Goal: Task Accomplishment & Management: Use online tool/utility

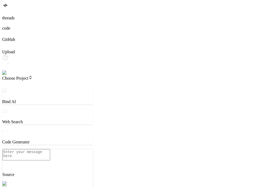
type textarea "x"
click at [7, 75] on img at bounding box center [9, 73] width 15 height 5
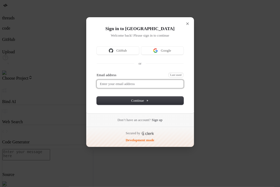
click at [131, 82] on input "Email address" at bounding box center [140, 84] width 87 height 8
click at [97, 72] on button "submit" at bounding box center [99, 73] width 4 height 2
type input "testbind3@mailinator.com"
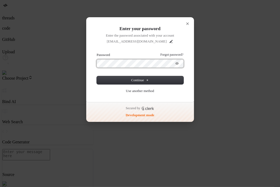
click at [97, 53] on button "submit" at bounding box center [99, 54] width 4 height 2
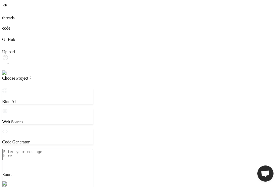
click at [33, 76] on span "Choose Project" at bounding box center [17, 78] width 30 height 5
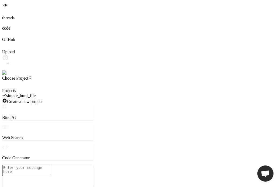
click at [36, 93] on span "simple_html_file" at bounding box center [20, 95] width 29 height 5
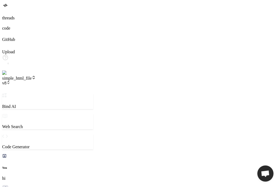
scroll to position [153, 0]
type textarea "x"
type textarea "h"
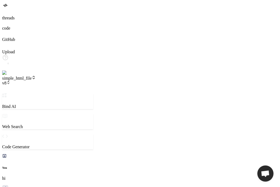
type textarea "x"
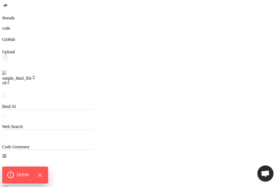
type textarea "hi"
click at [31, 173] on div "1 error" at bounding box center [25, 175] width 36 height 7
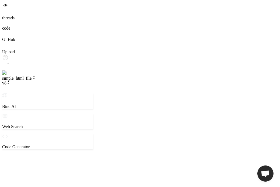
scroll to position [0, 0]
type textarea "x"
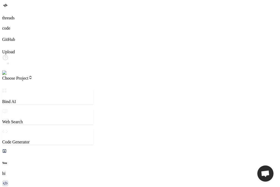
scroll to position [153, 0]
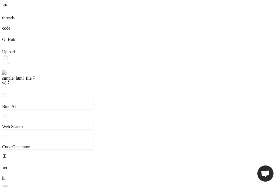
type textarea "x"
click at [10, 81] on span "v8" at bounding box center [6, 83] width 8 height 5
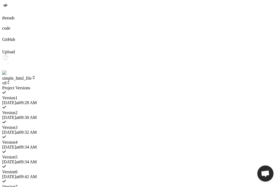
click at [18, 110] on span "Version 2" at bounding box center [9, 112] width 15 height 5
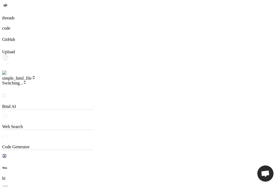
type textarea "x"
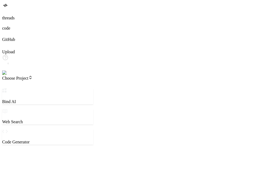
type textarea "x"
type textarea "h"
type textarea "x"
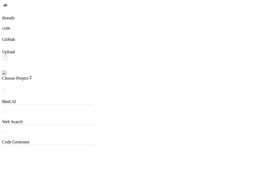
type textarea "hi"
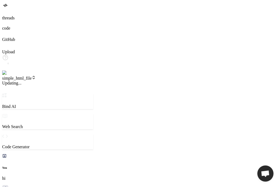
type textarea "x"
type textarea "hi"
click at [10, 81] on icon at bounding box center [8, 83] width 4 height 4
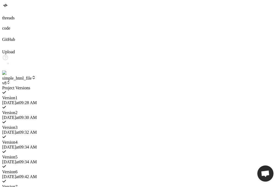
click at [18, 125] on span "Version 3" at bounding box center [9, 127] width 15 height 5
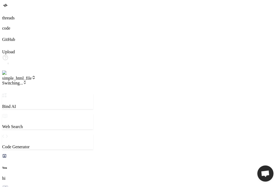
type textarea "x"
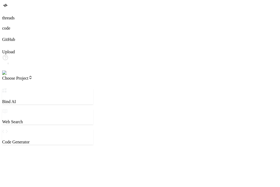
type textarea "x"
type textarea "h"
type textarea "x"
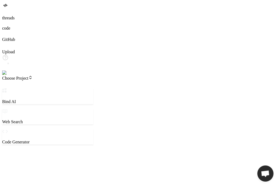
type textarea "x"
type textarea "o"
type textarea "x"
type textarea "ok"
type textarea "x"
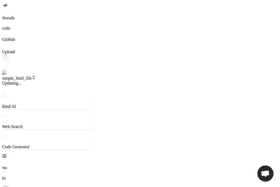
type textarea "ok"
type textarea "x"
click at [22, 81] on span "Updating..." at bounding box center [11, 83] width 19 height 5
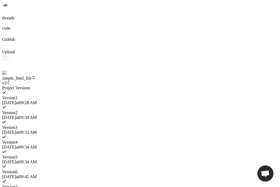
click at [42, 86] on div at bounding box center [47, 86] width 91 height 0
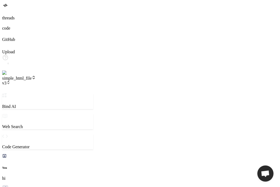
click at [10, 81] on icon at bounding box center [8, 83] width 4 height 4
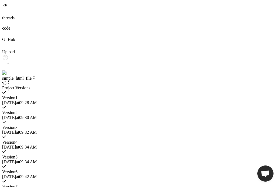
click at [37, 145] on span "[DATE] 09:34 AM" at bounding box center [19, 147] width 34 height 5
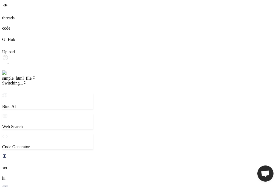
type textarea "x"
type textarea "h"
type textarea "x"
type textarea "hi"
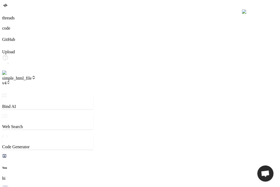
type textarea "x"
type textarea "hi"
type textarea "x"
click at [10, 81] on icon at bounding box center [8, 83] width 4 height 4
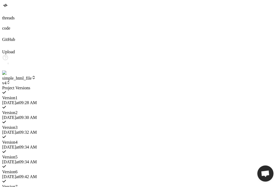
click at [37, 115] on span "[DATE] 09:30 AM" at bounding box center [19, 117] width 34 height 5
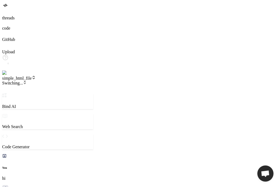
type textarea "x"
